Goal: Information Seeking & Learning: Learn about a topic

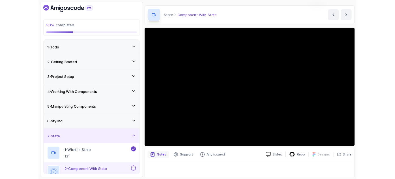
scroll to position [32, 0]
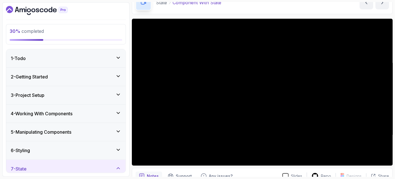
click at [78, 165] on div "7 - State" at bounding box center [66, 168] width 110 height 7
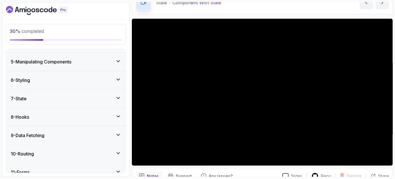
scroll to position [73, 0]
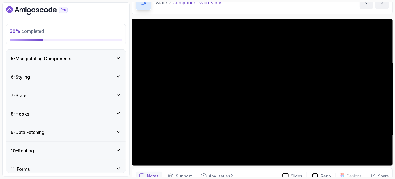
click at [74, 97] on div "7 - State" at bounding box center [66, 95] width 110 height 7
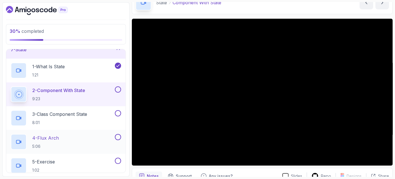
scroll to position [125, 0]
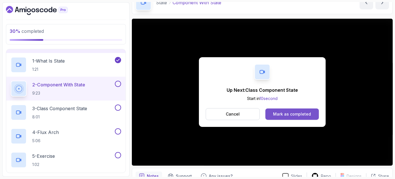
click at [198, 112] on div "Mark as completed" at bounding box center [292, 114] width 38 height 6
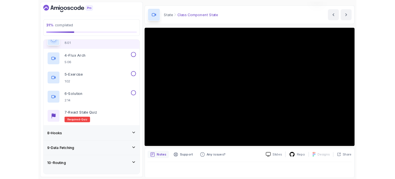
scroll to position [57, 0]
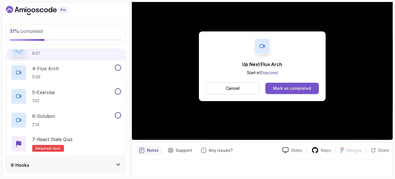
click at [198, 89] on div "Mark as completed" at bounding box center [292, 89] width 38 height 6
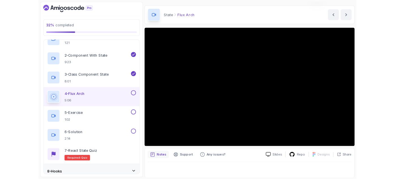
scroll to position [34, 0]
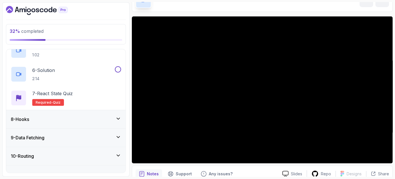
click at [106, 118] on div "8 - Hooks" at bounding box center [66, 119] width 110 height 7
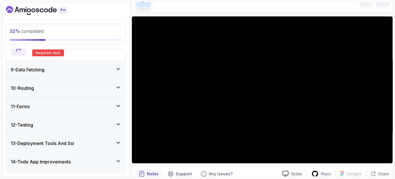
scroll to position [388, 0]
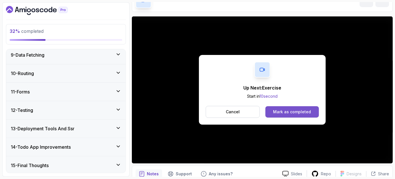
click at [198, 110] on div "Mark as completed" at bounding box center [292, 112] width 38 height 6
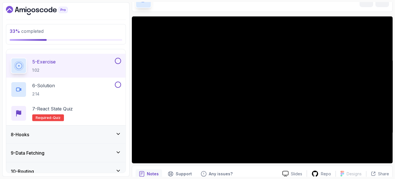
scroll to position [219, 0]
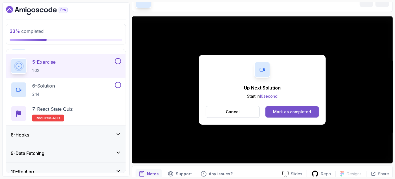
click at [198, 108] on button "Mark as completed" at bounding box center [293, 111] width 54 height 11
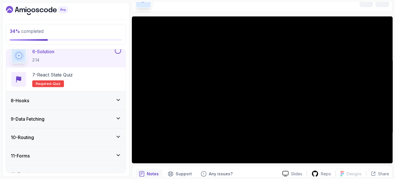
scroll to position [257, 0]
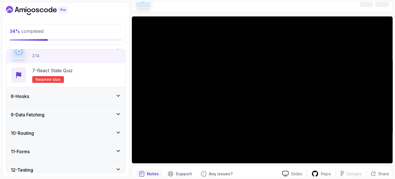
click at [91, 94] on div "8 - Hooks" at bounding box center [66, 96] width 110 height 7
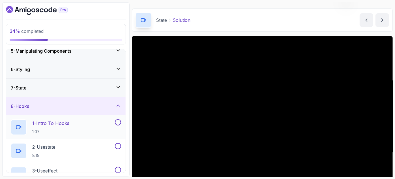
scroll to position [107, 0]
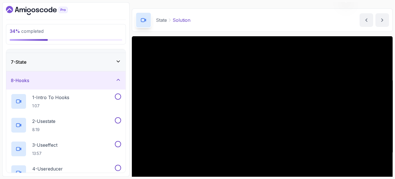
click at [55, 75] on div "8 - Hooks" at bounding box center [65, 80] width 119 height 18
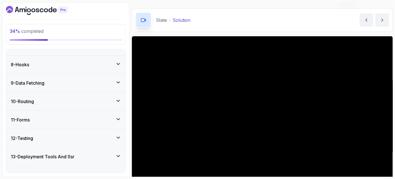
scroll to position [151, 0]
